Goal: Communication & Community: Answer question/provide support

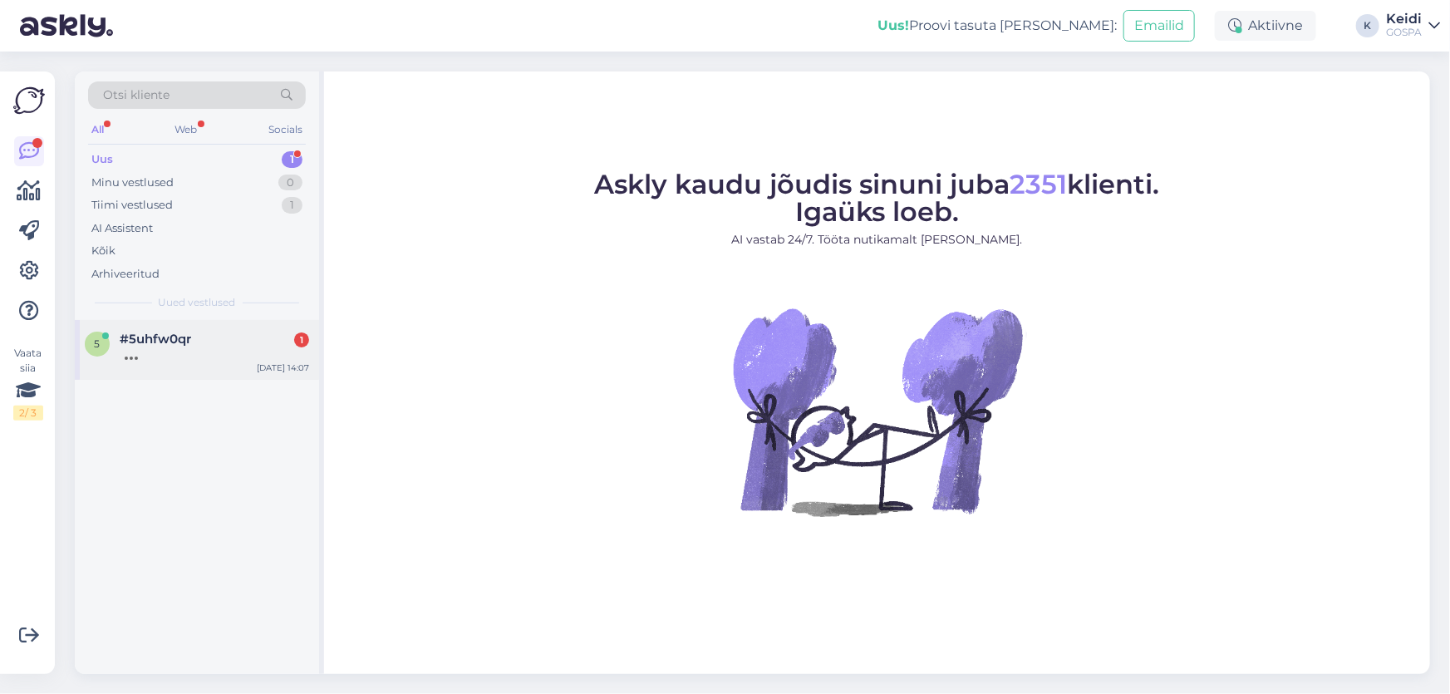
click at [263, 324] on div "5 #5uhfw0qr [DATE] 14:07" at bounding box center [197, 350] width 244 height 60
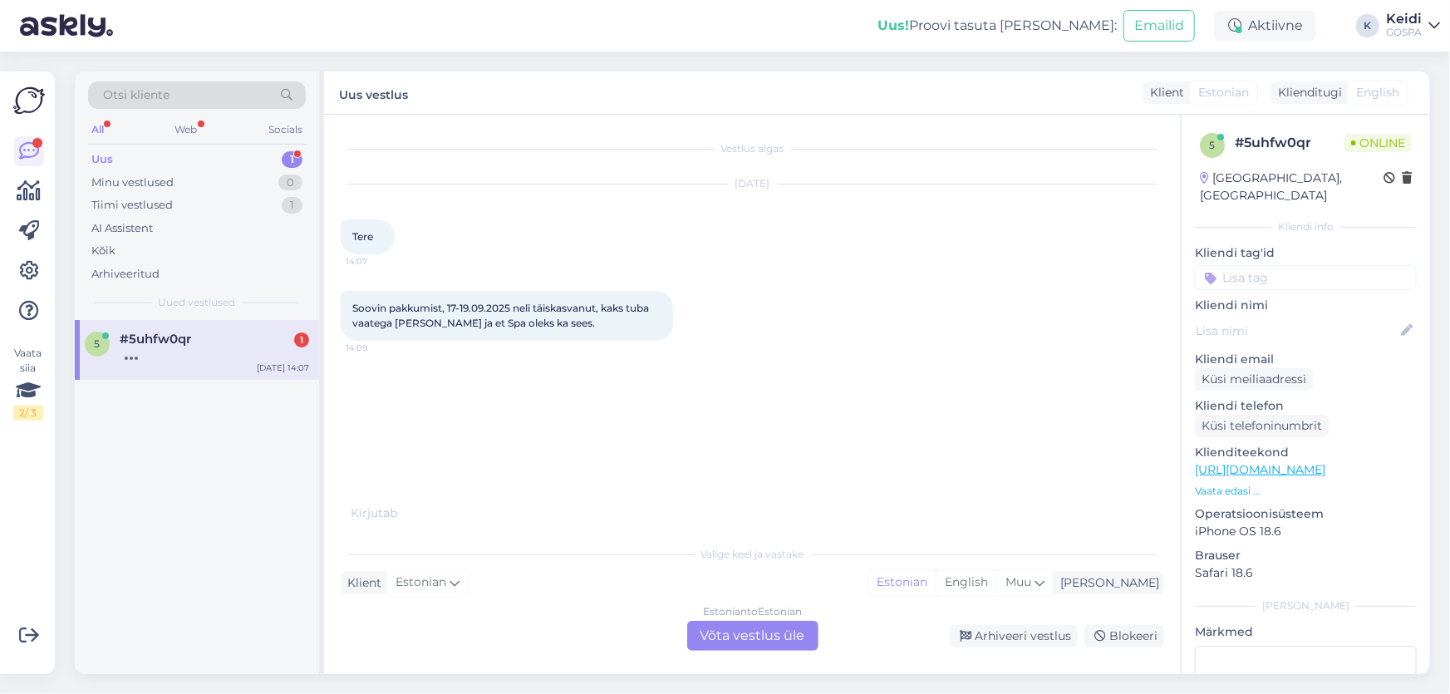
click at [721, 638] on div "Estonian to Estonian Võta vestlus üle" at bounding box center [752, 636] width 131 height 30
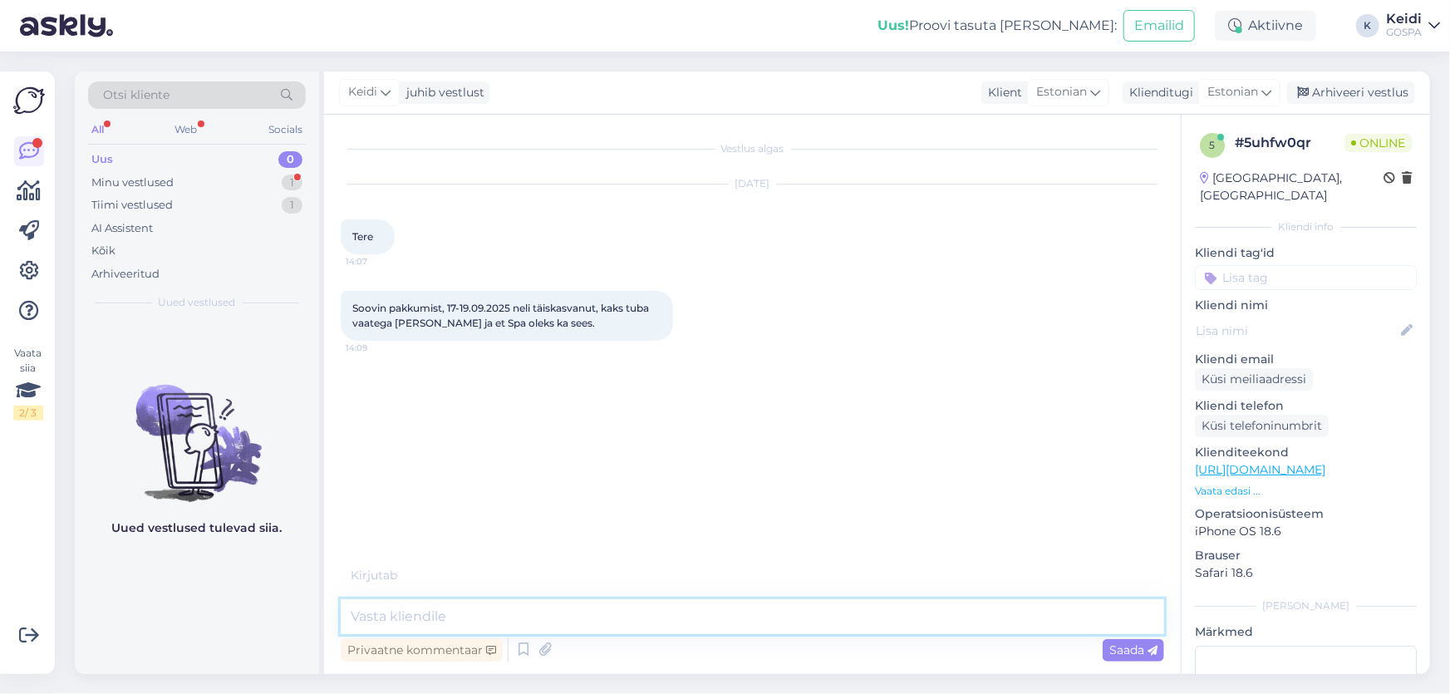
click at [398, 618] on textarea at bounding box center [753, 616] width 824 height 35
type textarea "Tere!"
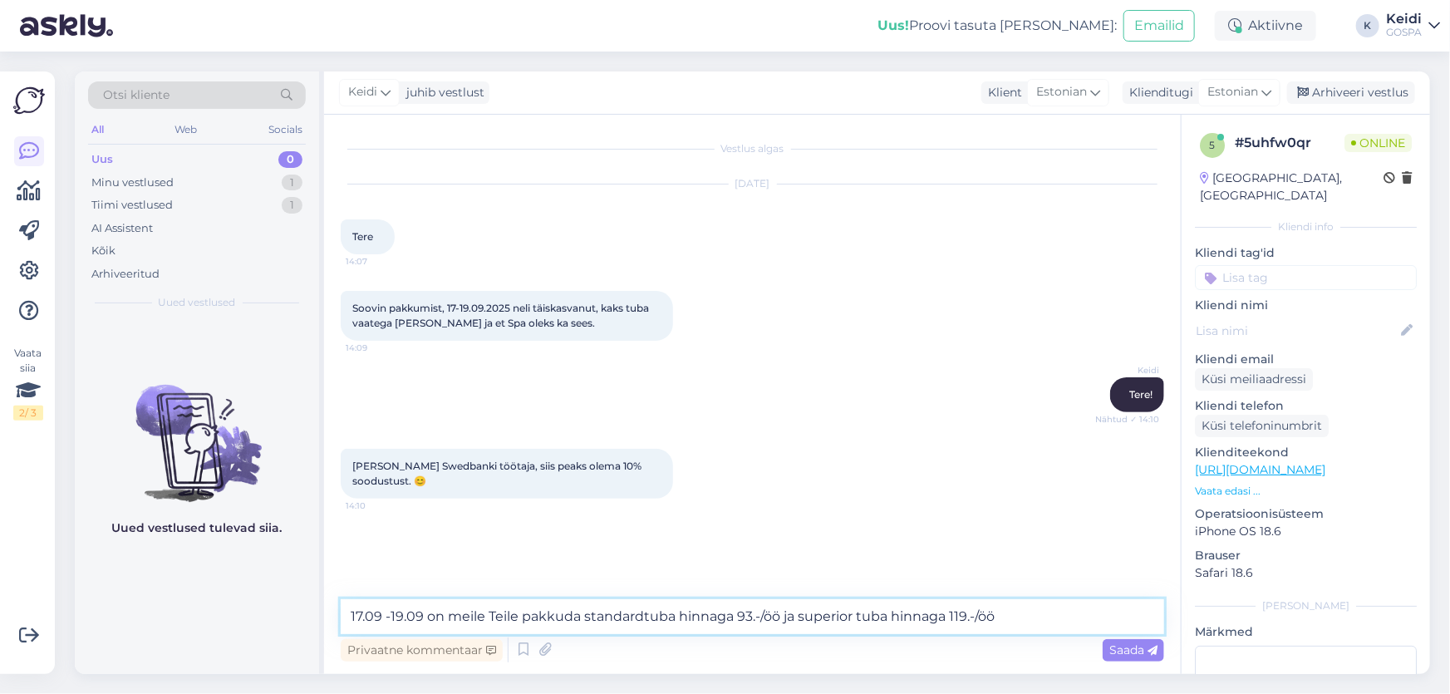
click at [785, 618] on textarea "17.09 -19.09 on meile Teile pakkuda standardtuba hinnaga 93.-/öö ja superior tu…" at bounding box center [753, 616] width 824 height 35
click at [777, 614] on textarea "17.09 -19.09 on meile Teile pakkuda standardtuba hinnaga 93.-/öö ja superior tu…" at bounding box center [753, 616] width 824 height 35
click at [1039, 611] on textarea "17.09 -19.09 on meile Teile pakkuda standardtuba hinnaga 93.-/öö -10% ja superi…" at bounding box center [753, 616] width 824 height 35
click at [645, 622] on textarea "17.09 -19.09 on meile Teile pakkuda standardtuba hinnaga 93.-/öö -10% ja superi…" at bounding box center [753, 616] width 824 height 35
click at [1066, 617] on textarea "17.09 -19.09 on meile Teile pakkuda standard tuba hinnaga 93.-/öö -10% ja super…" at bounding box center [753, 616] width 824 height 35
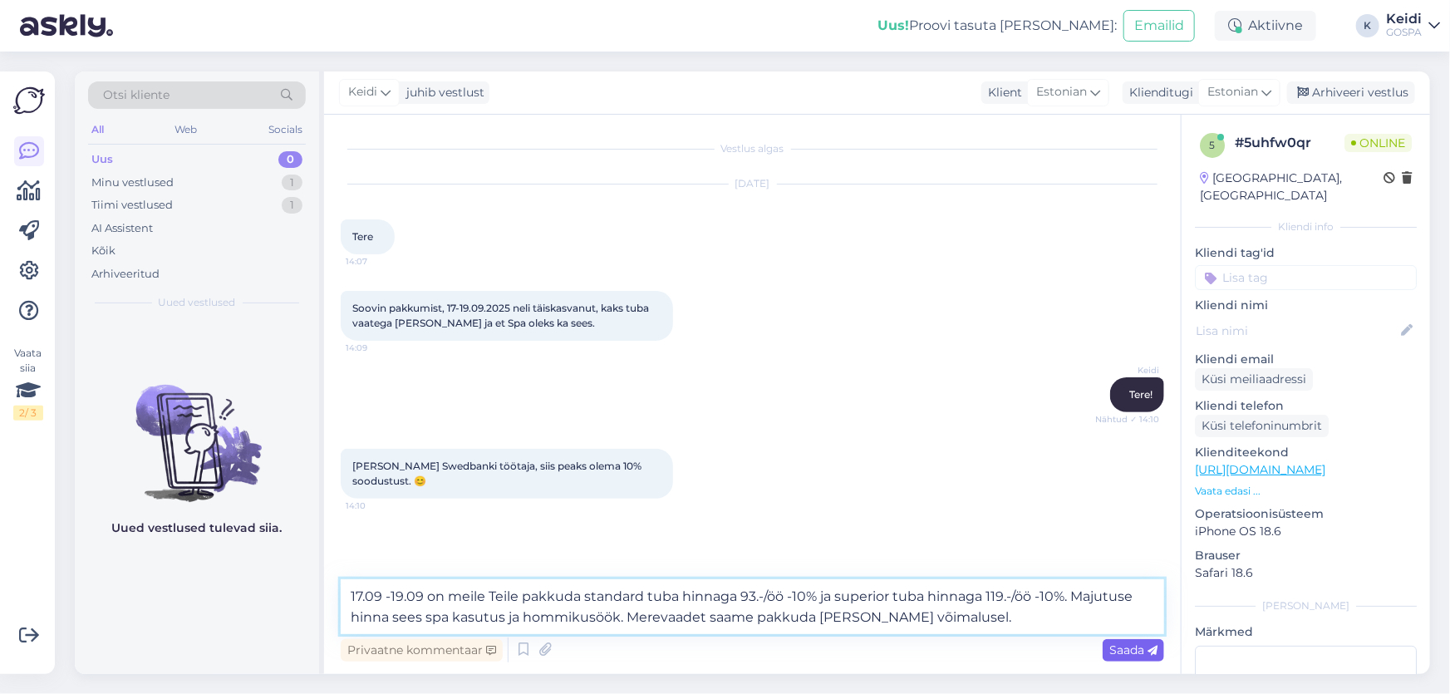
type textarea "17.09 -19.09 on meile Teile pakkuda standard tuba hinnaga 93.-/öö -10% ja super…"
click at [1115, 650] on span "Saada" at bounding box center [1134, 650] width 48 height 15
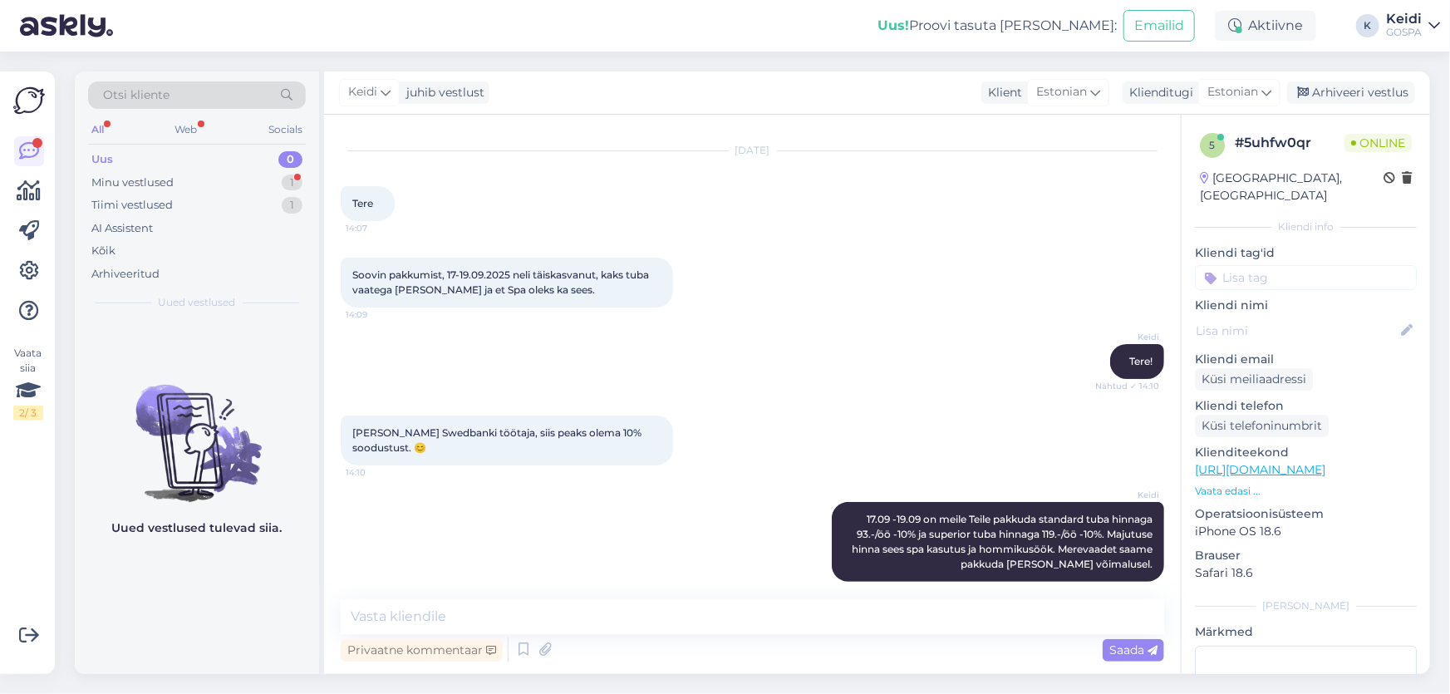
scroll to position [191, 0]
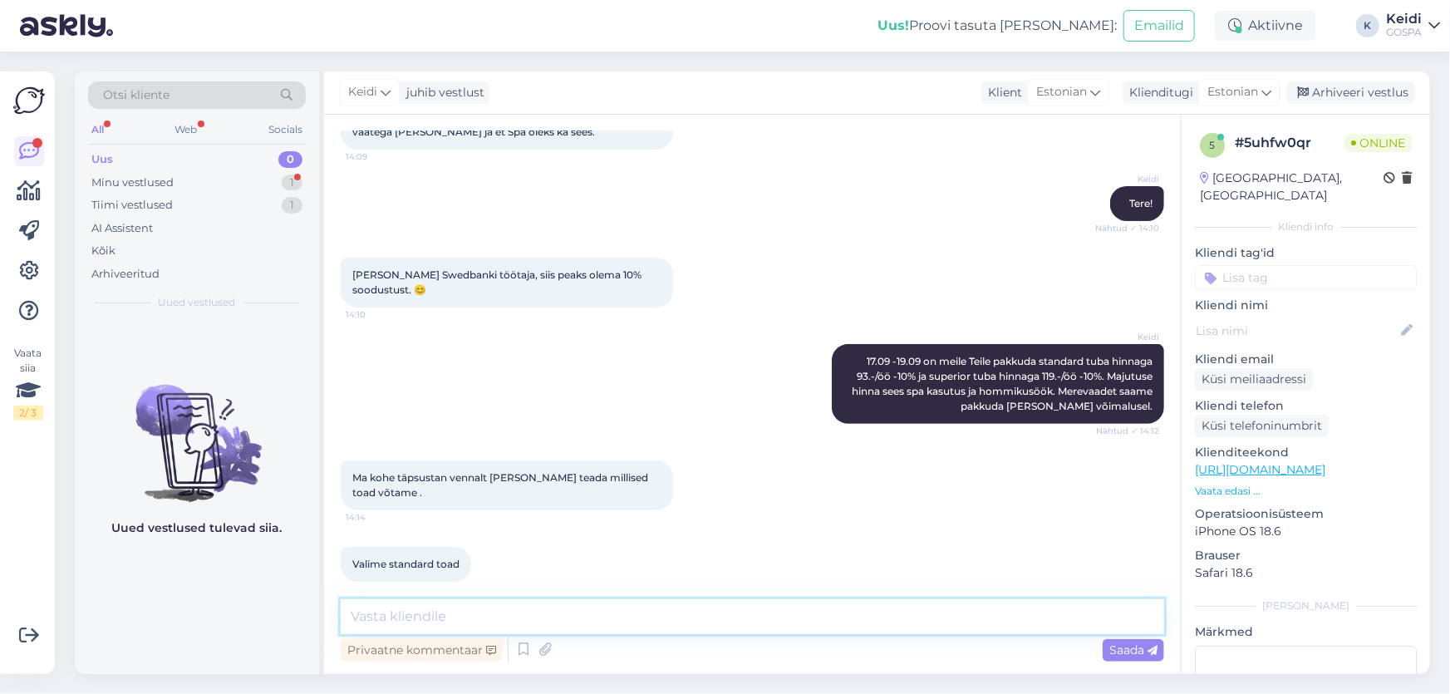
click at [406, 615] on textarea at bounding box center [753, 616] width 824 height 35
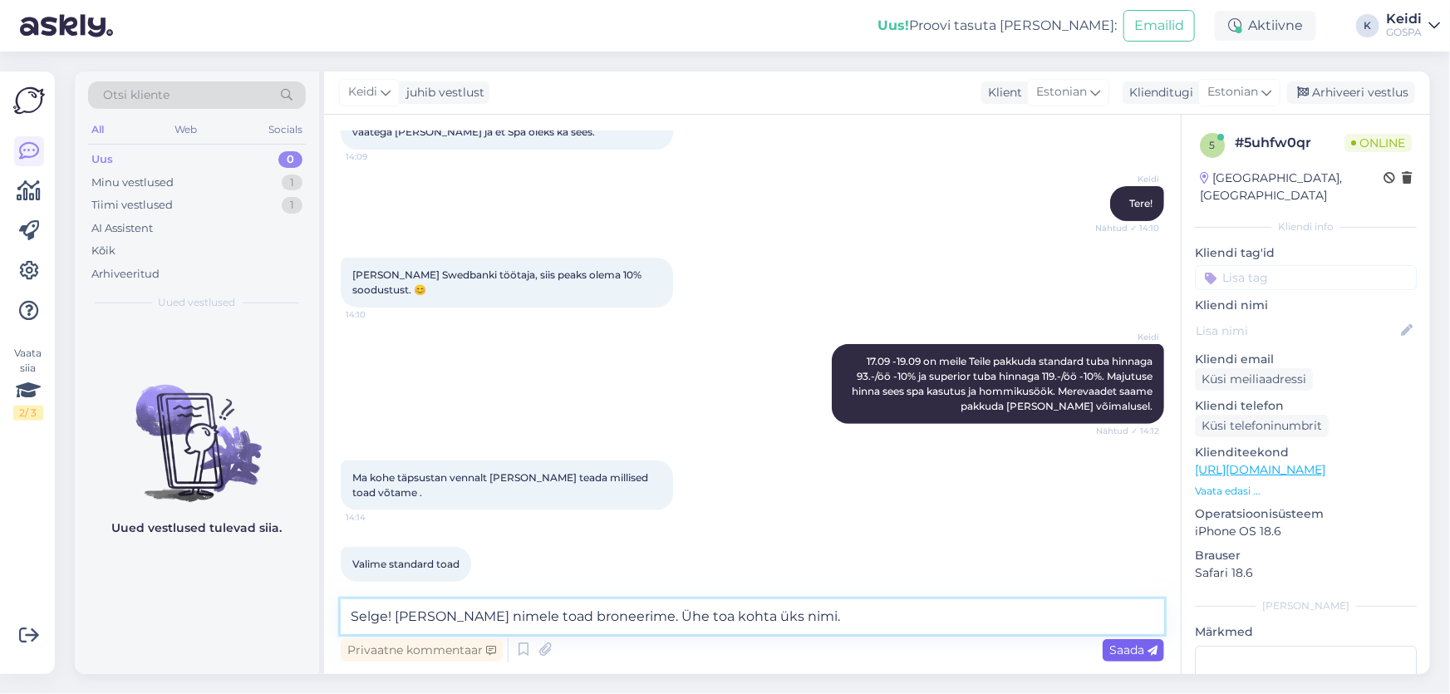
type textarea "Selge! [PERSON_NAME] nimele toad broneerime. Ühe toa kohta üks nimi."
click at [1125, 658] on div "Saada" at bounding box center [1134, 650] width 62 height 22
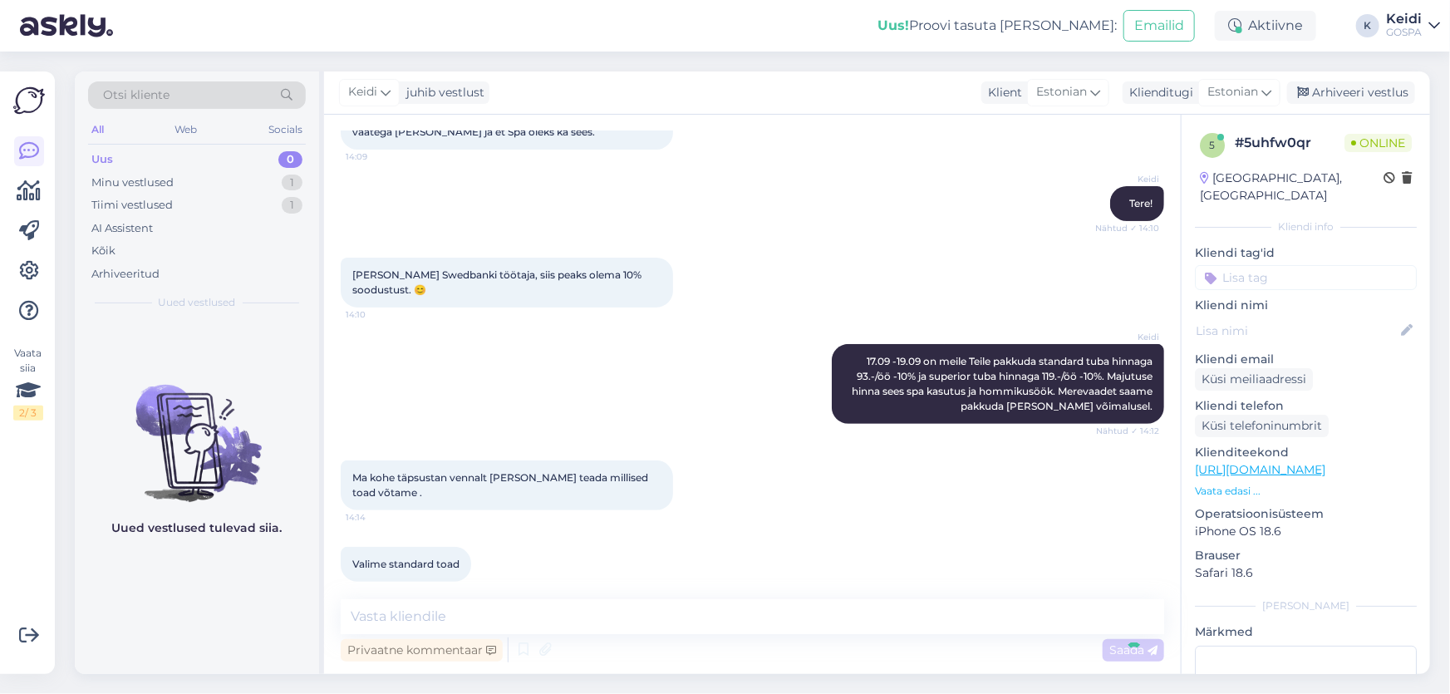
scroll to position [263, 0]
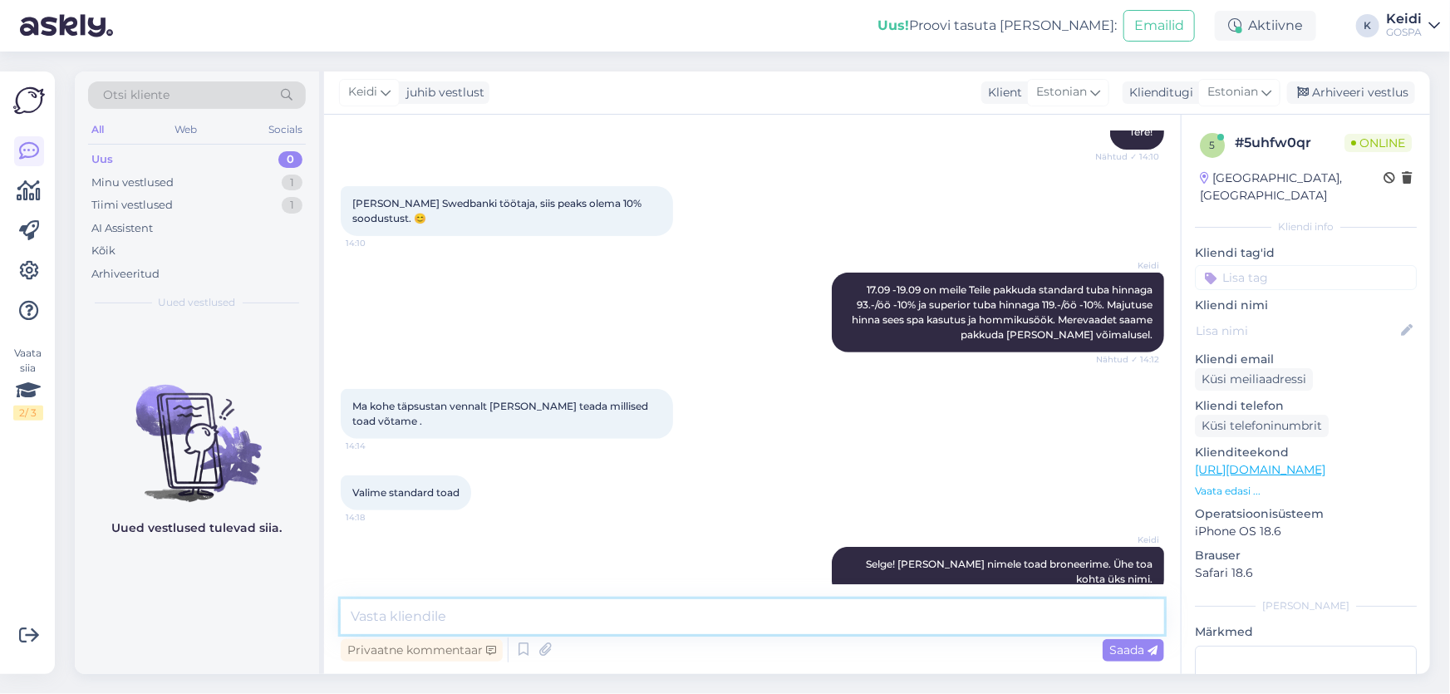
click at [461, 629] on textarea at bounding box center [753, 616] width 824 height 35
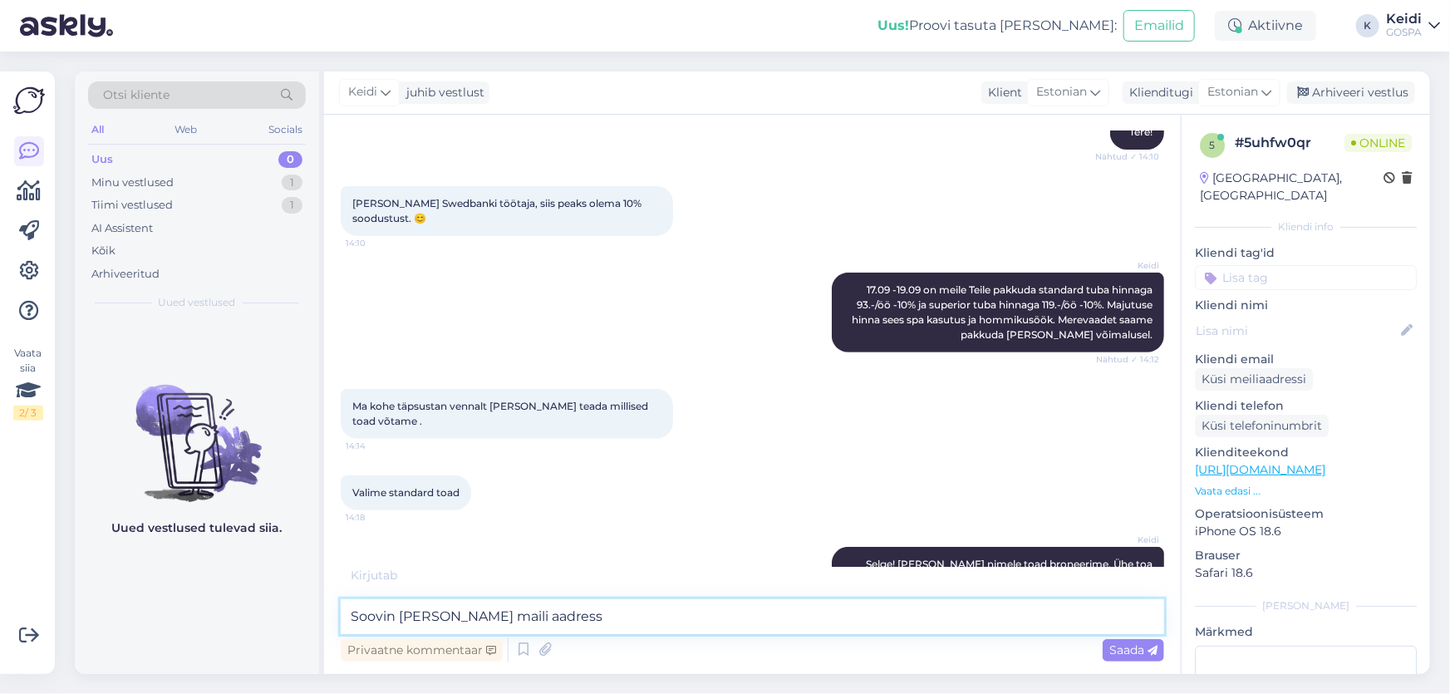
type textarea "Soovin [PERSON_NAME] maili aadresse"
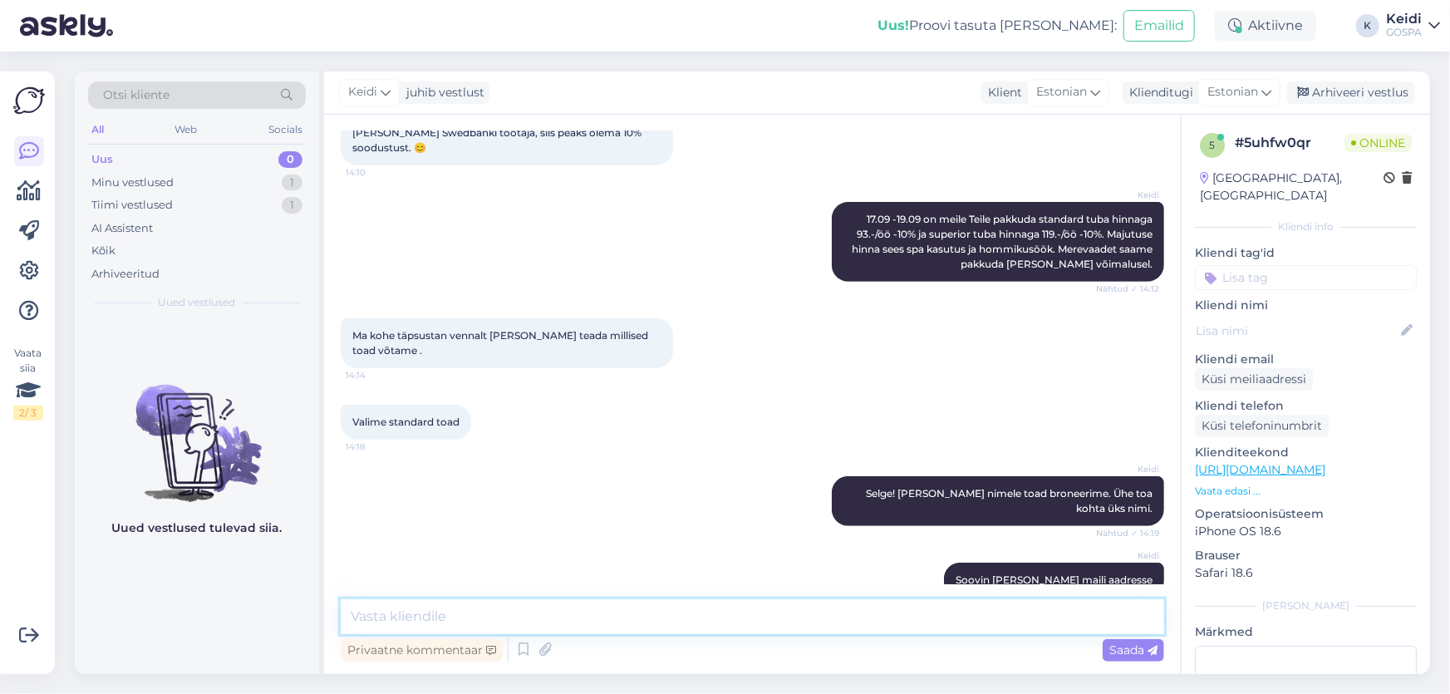
scroll to position [406, 0]
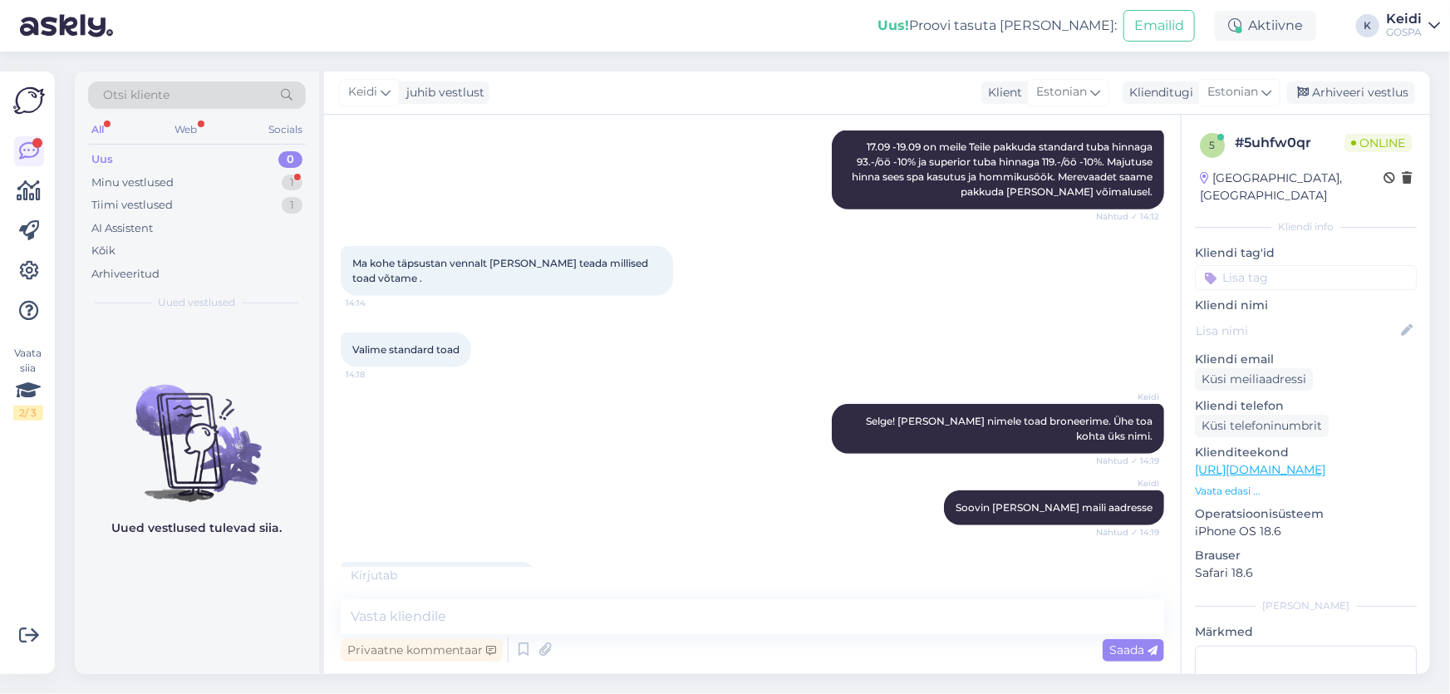
click at [411, 573] on span "[PERSON_NAME] ja Maaris Uusaed" at bounding box center [438, 579] width 173 height 12
copy span "Tambre"
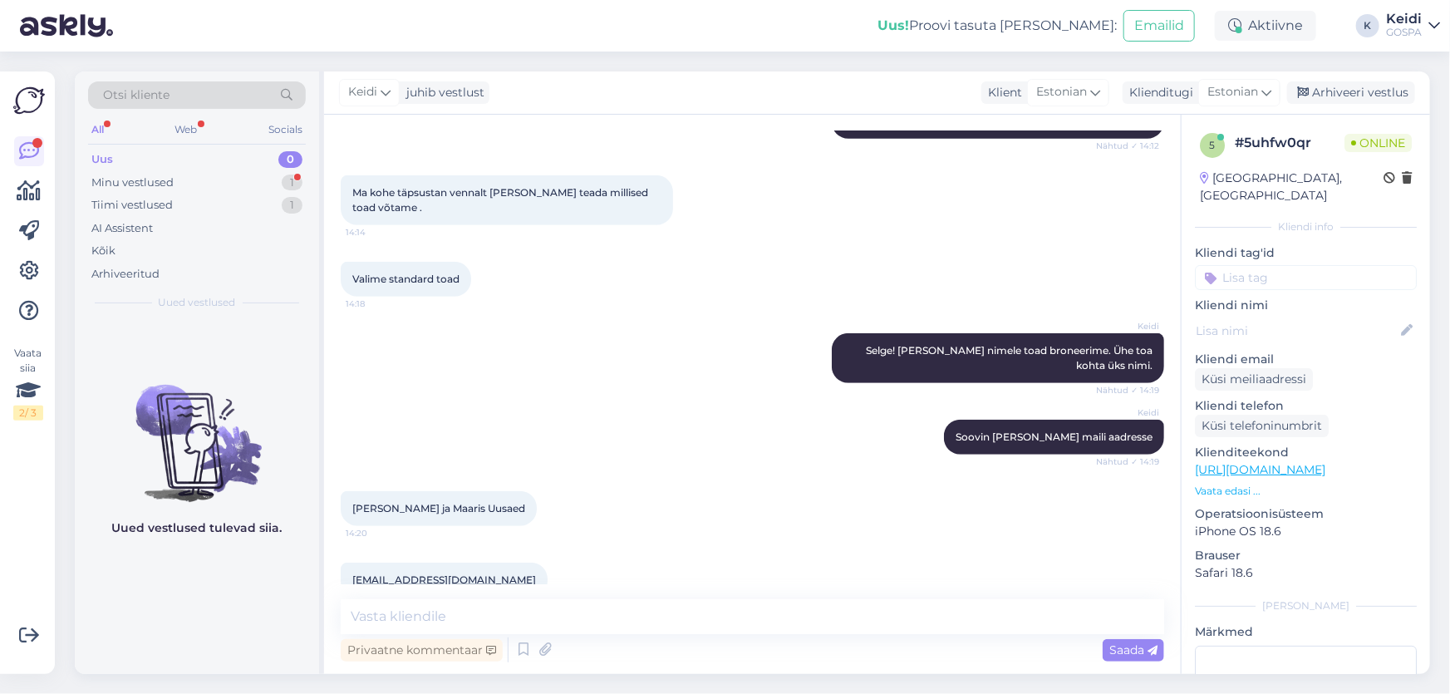
click at [367, 502] on span "[PERSON_NAME] ja Maaris Uusaed" at bounding box center [438, 508] width 173 height 12
copy span "Marika"
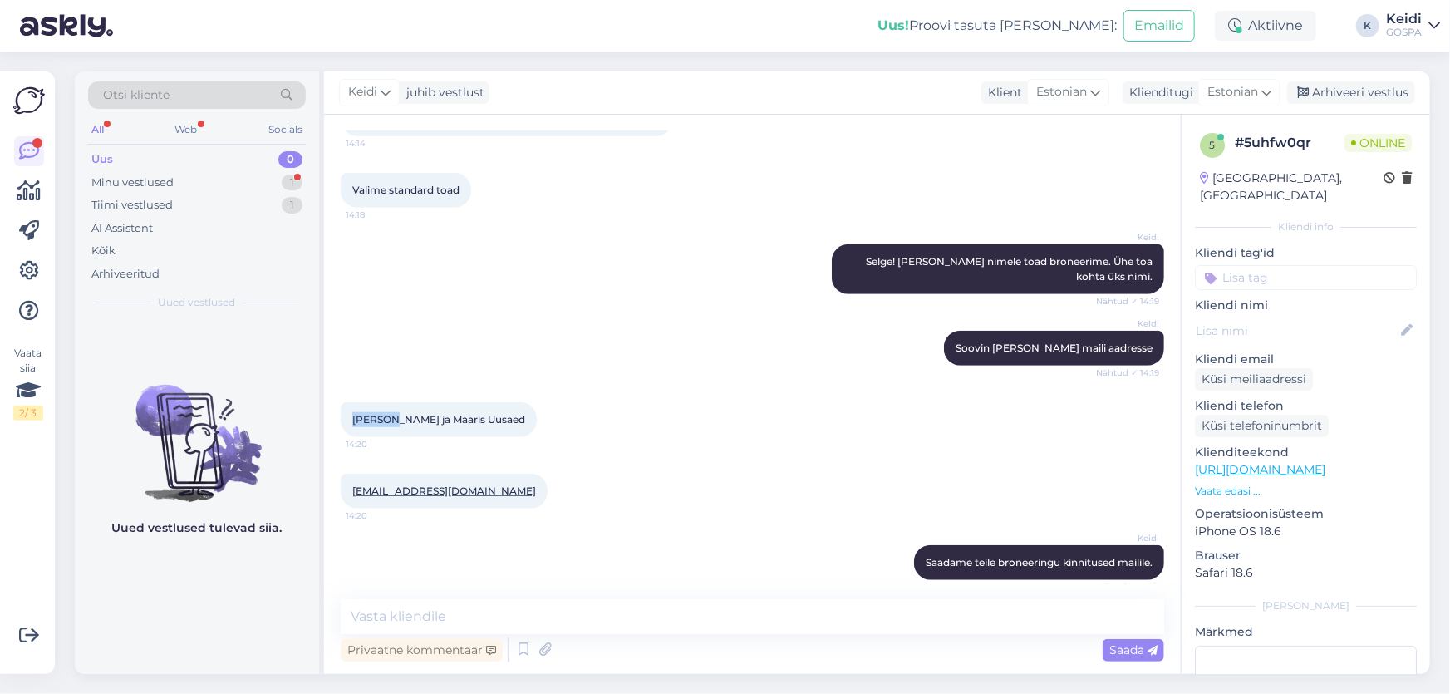
scroll to position [619, 0]
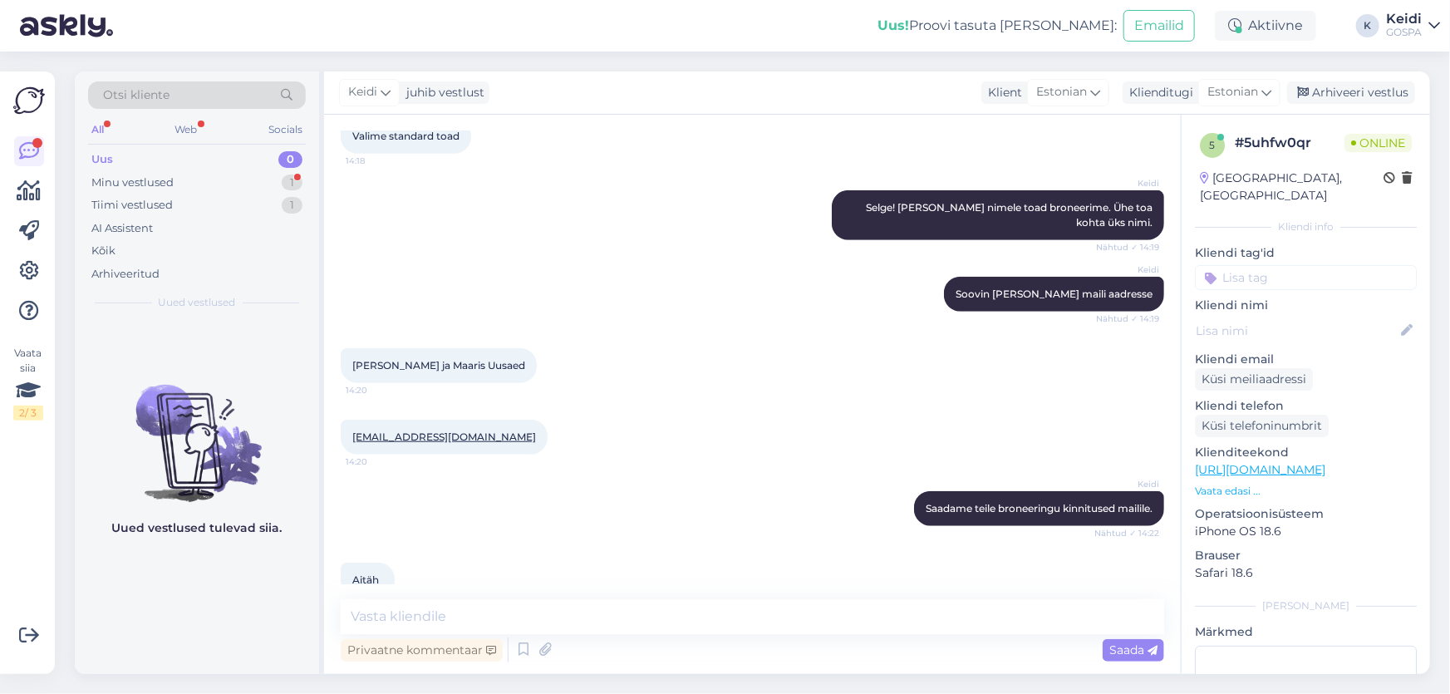
click at [495, 359] on span "[PERSON_NAME] ja Maaris Uusaed" at bounding box center [438, 365] width 173 height 12
copy div "Uusaed 14:20"
click at [413, 359] on span "[PERSON_NAME] ja Maaris Uusaed" at bounding box center [438, 365] width 173 height 12
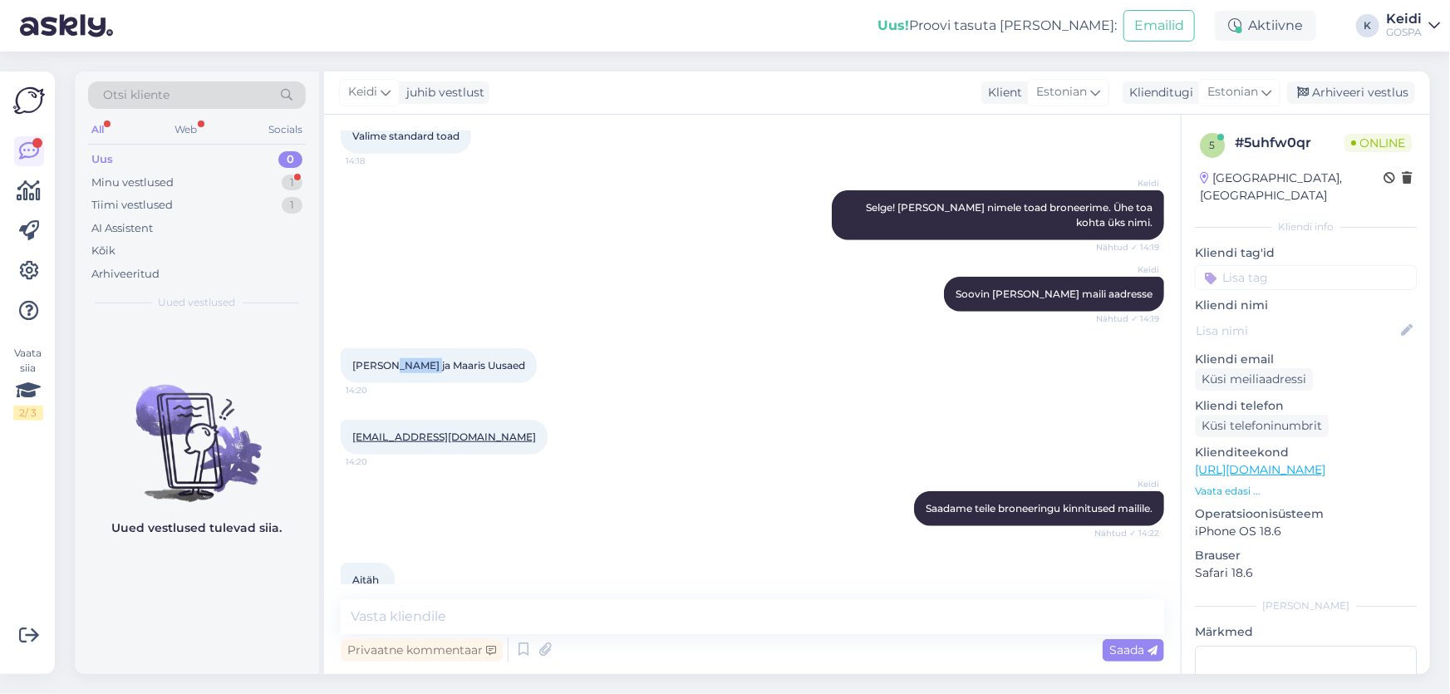
copy span "Tambre"
drag, startPoint x: 493, startPoint y: 408, endPoint x: 344, endPoint y: 401, distance: 148.9
click at [344, 420] on div "[EMAIL_ADDRESS][DOMAIN_NAME] 14:20" at bounding box center [444, 437] width 207 height 35
copy link "[EMAIL_ADDRESS][DOMAIN_NAME]"
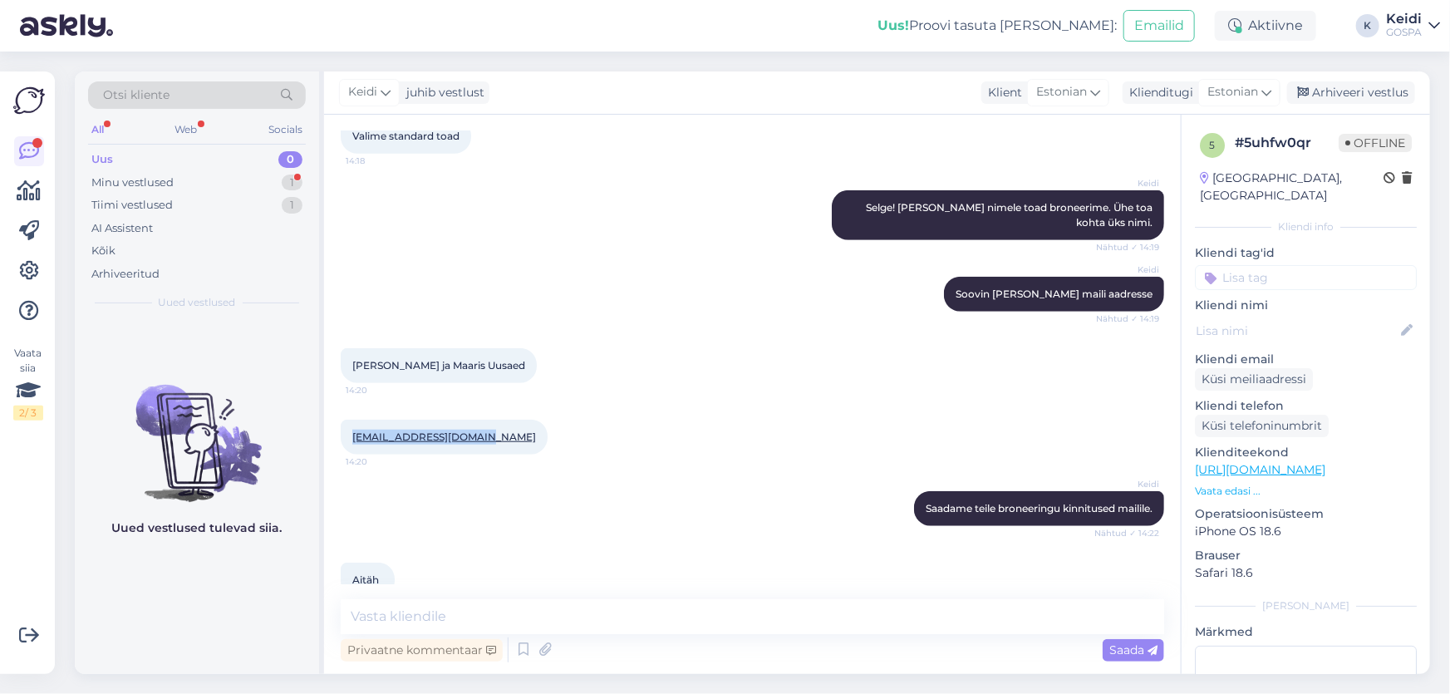
click at [530, 401] on div "[EMAIL_ADDRESS][DOMAIN_NAME] 14:20" at bounding box center [753, 436] width 824 height 71
